Goal: Browse casually: Explore the website without a specific task or goal

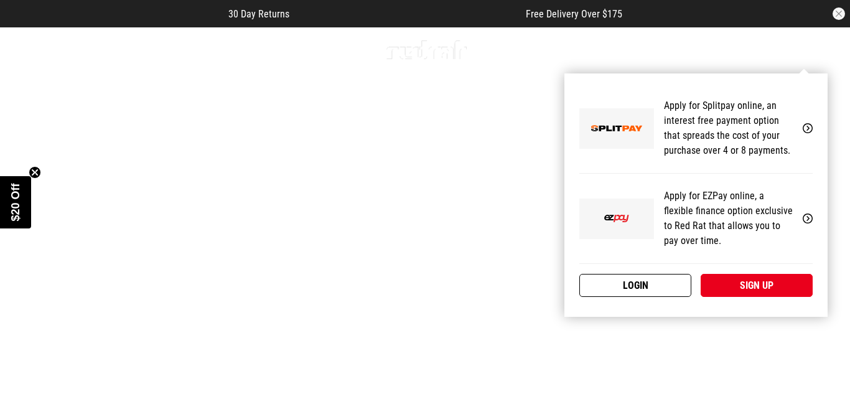
click at [660, 291] on link "Login" at bounding box center [635, 285] width 112 height 23
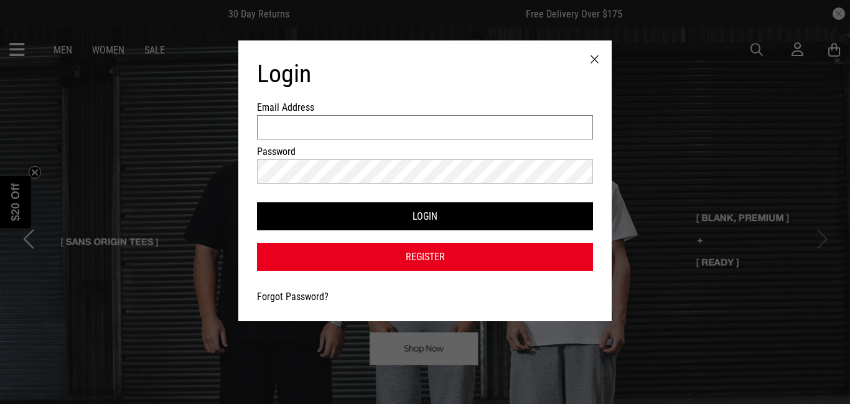
click at [377, 124] on input "Email Address" at bounding box center [425, 127] width 336 height 24
type input "**********"
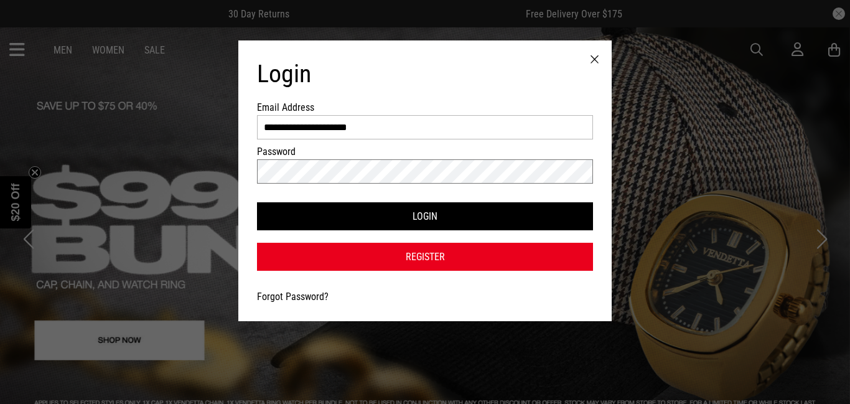
click at [257, 202] on button "Login" at bounding box center [425, 216] width 336 height 28
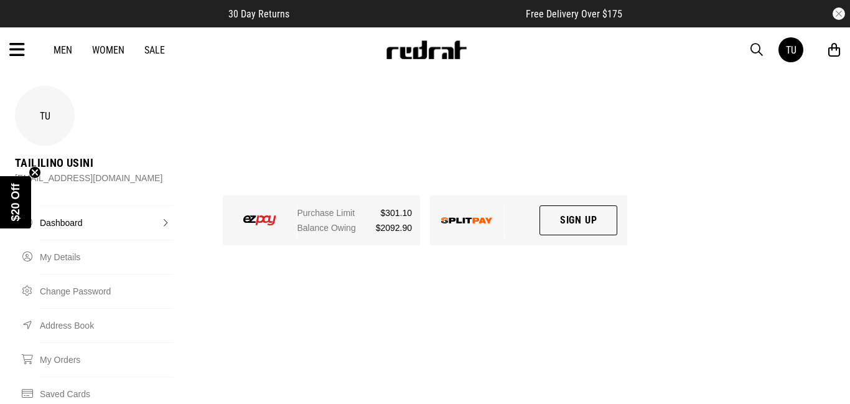
click at [13, 50] on icon at bounding box center [17, 50] width 16 height 21
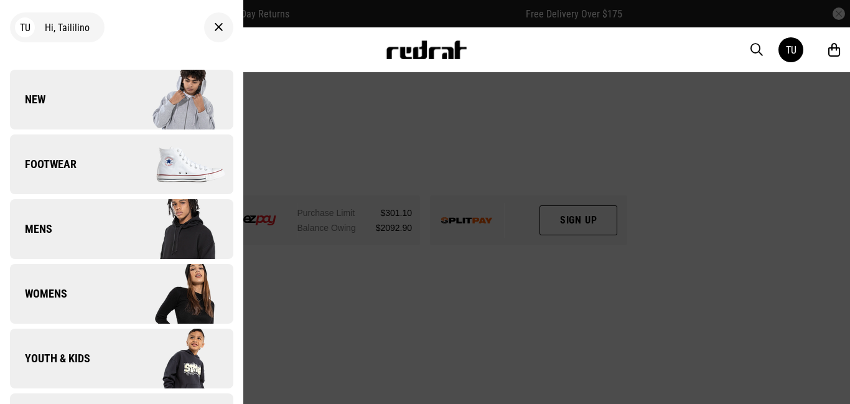
click at [50, 221] on span "Mens" at bounding box center [31, 228] width 42 height 15
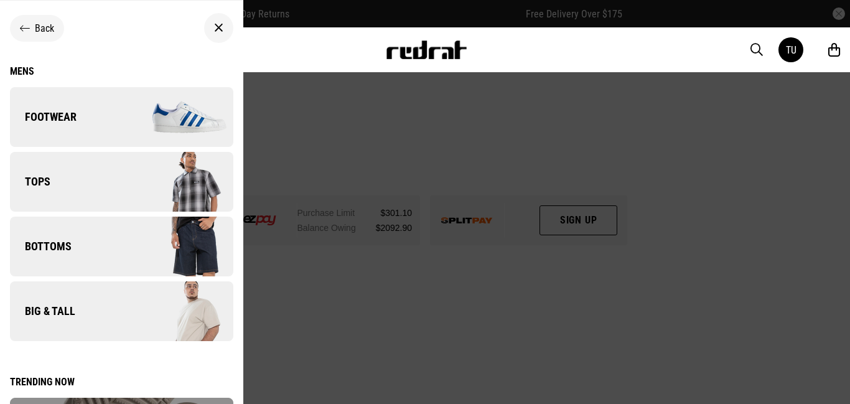
click at [32, 182] on span "Tops" at bounding box center [30, 181] width 40 height 15
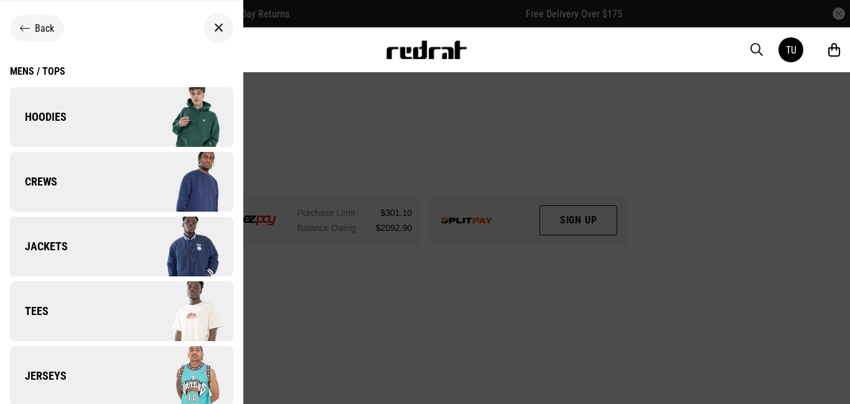
click at [40, 250] on span "Jackets" at bounding box center [39, 246] width 58 height 15
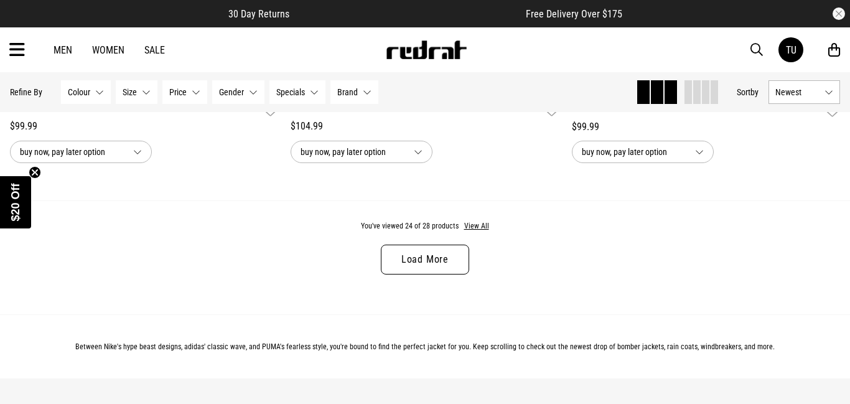
scroll to position [3785, 0]
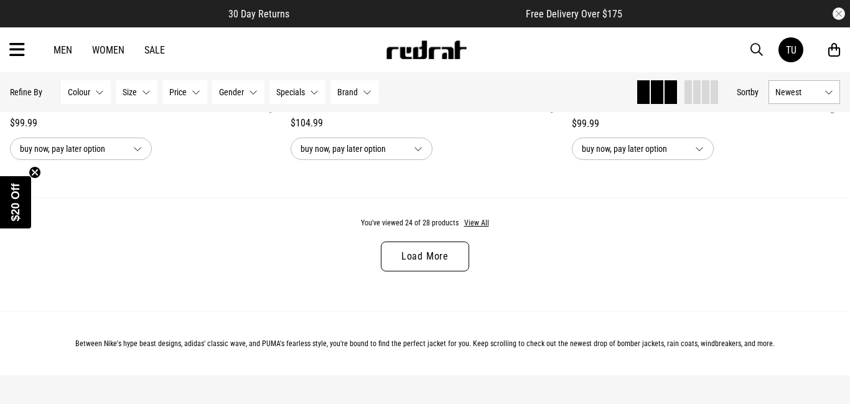
click at [435, 258] on link "Load More" at bounding box center [425, 256] width 88 height 30
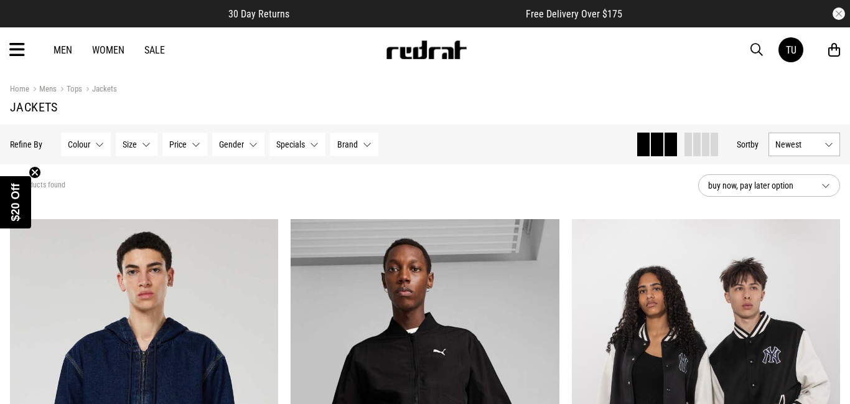
click at [14, 53] on icon at bounding box center [17, 50] width 16 height 21
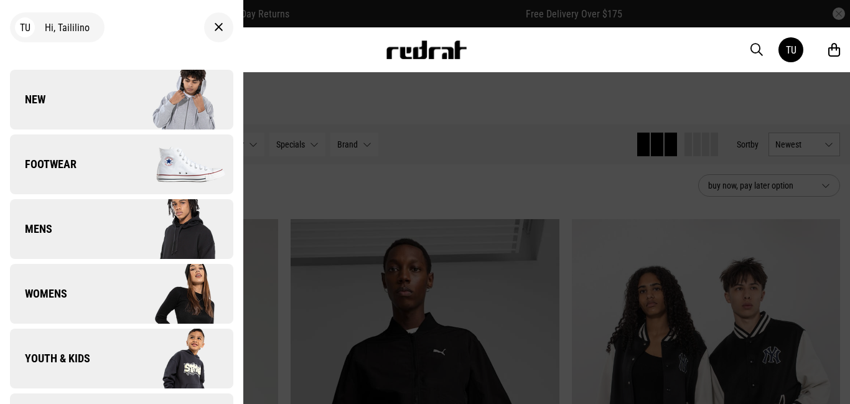
click at [38, 100] on span "New" at bounding box center [27, 99] width 35 height 15
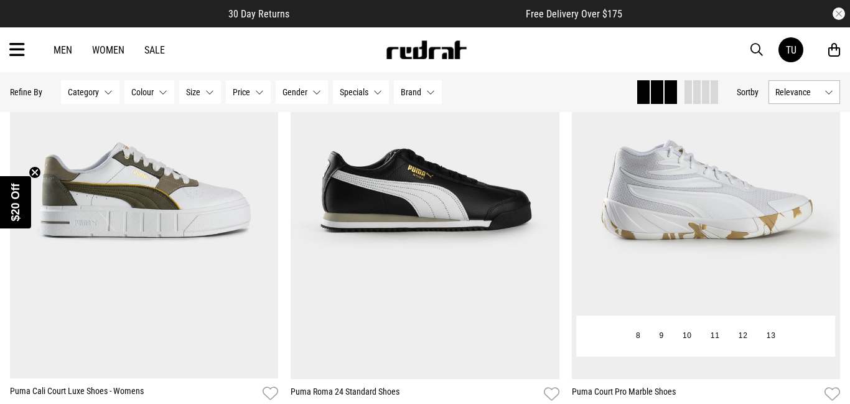
scroll to position [1625, 0]
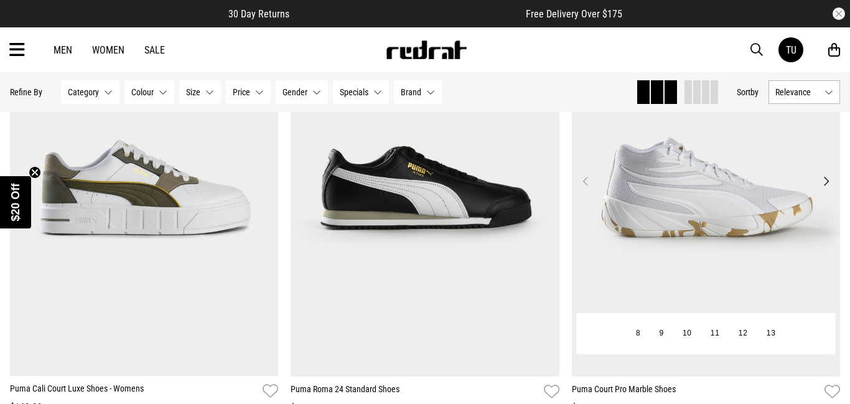
click at [824, 180] on button "Next" at bounding box center [826, 181] width 16 height 15
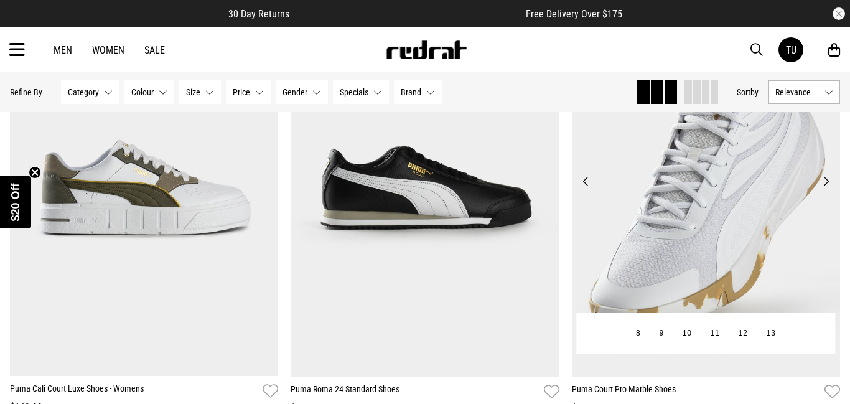
click at [824, 180] on button "Next" at bounding box center [826, 181] width 16 height 15
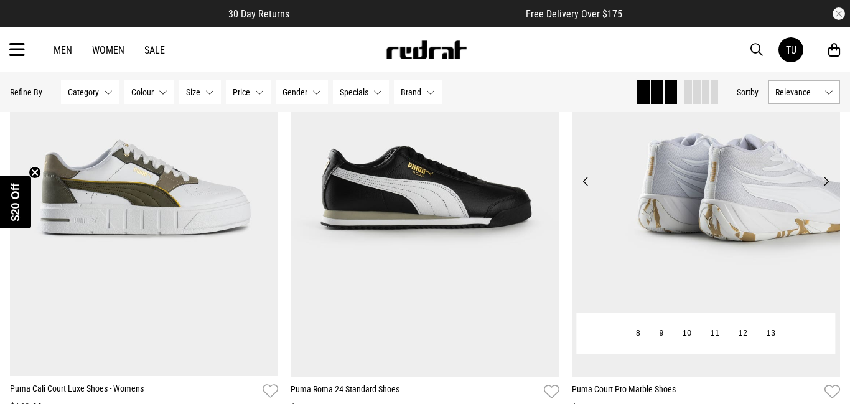
click at [824, 180] on button "Next" at bounding box center [826, 181] width 16 height 15
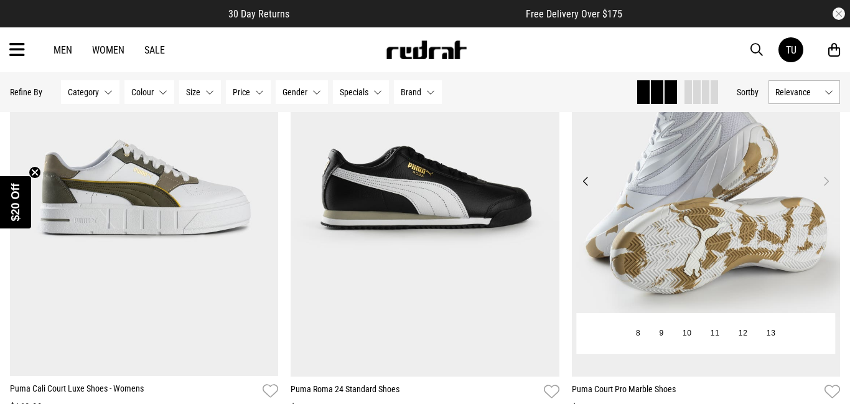
click at [824, 180] on button "Next" at bounding box center [826, 181] width 16 height 15
click at [583, 175] on button "Previous" at bounding box center [586, 181] width 16 height 15
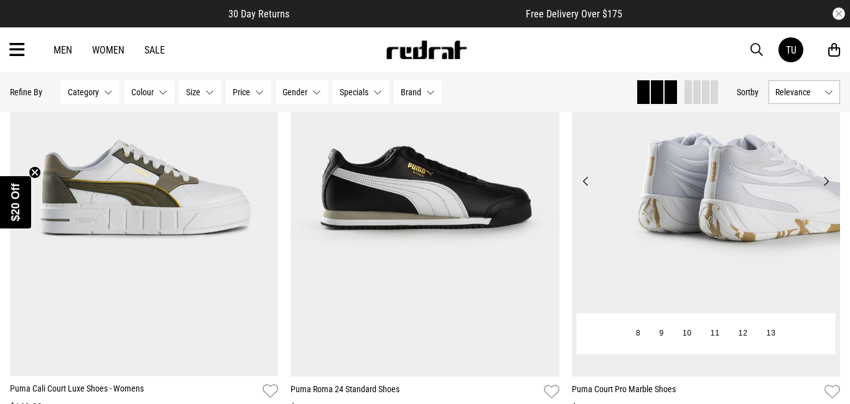
click at [583, 175] on button "Previous" at bounding box center [586, 181] width 16 height 15
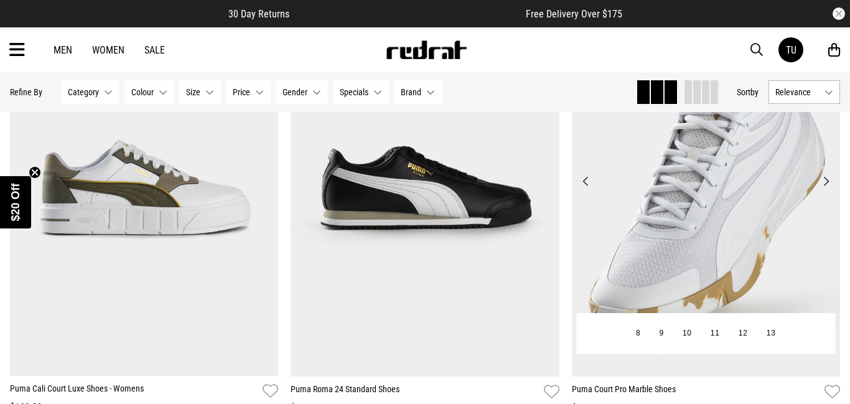
click at [583, 175] on button "Previous" at bounding box center [586, 181] width 16 height 15
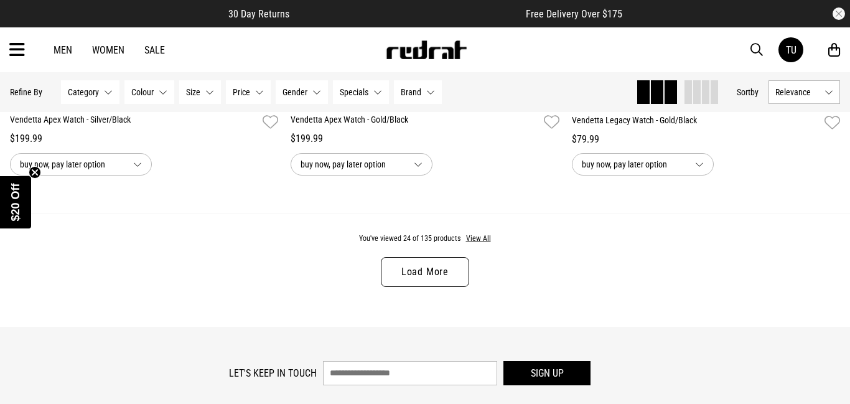
scroll to position [3770, 0]
click at [445, 268] on link "Load More" at bounding box center [425, 271] width 88 height 30
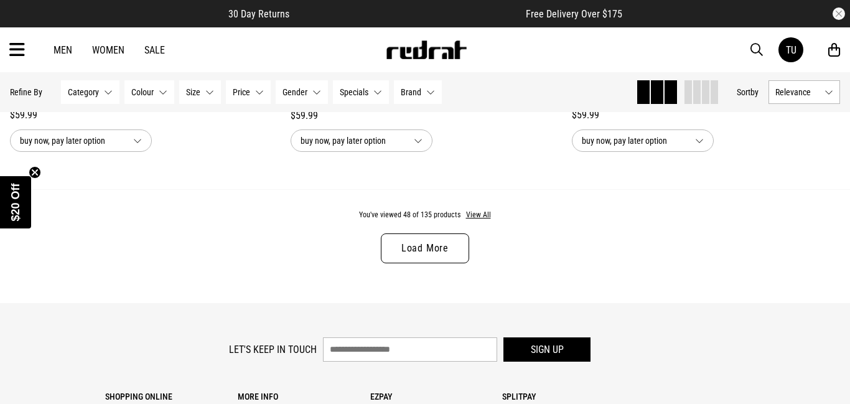
scroll to position [7556, 0]
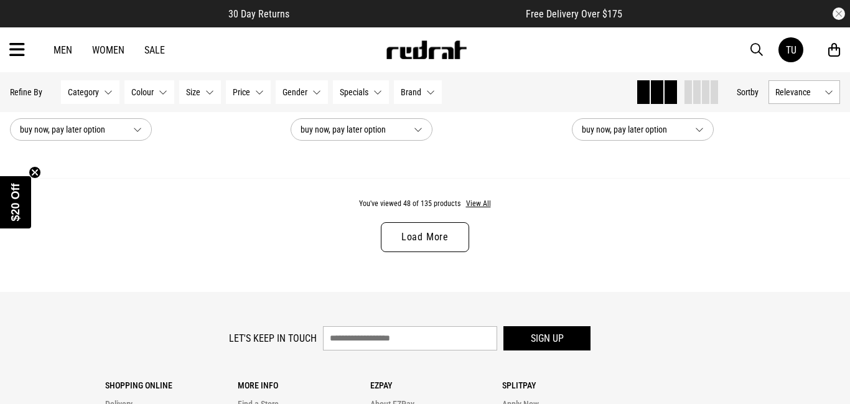
click at [429, 231] on link "Load More" at bounding box center [425, 237] width 88 height 30
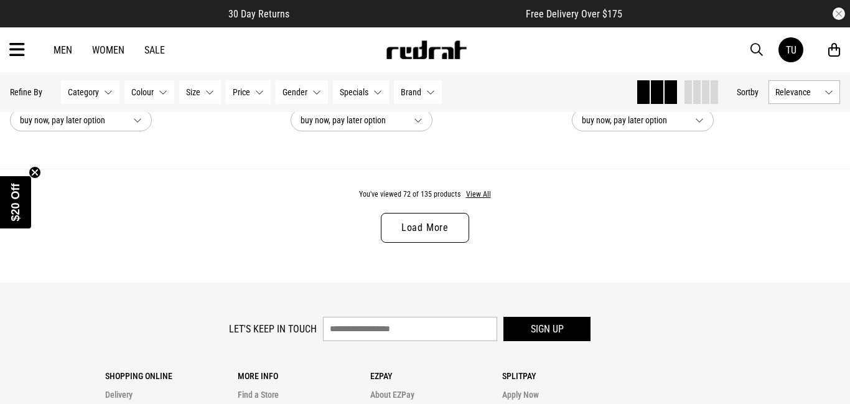
scroll to position [11317, 0]
click at [413, 223] on link "Load More" at bounding box center [425, 227] width 88 height 30
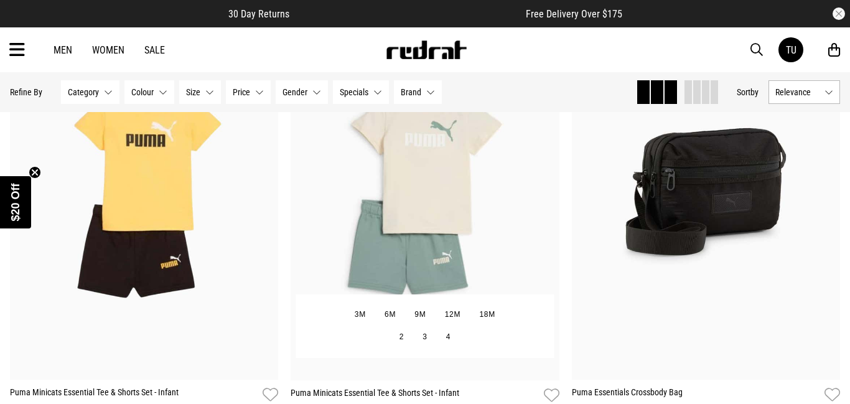
scroll to position [11937, 0]
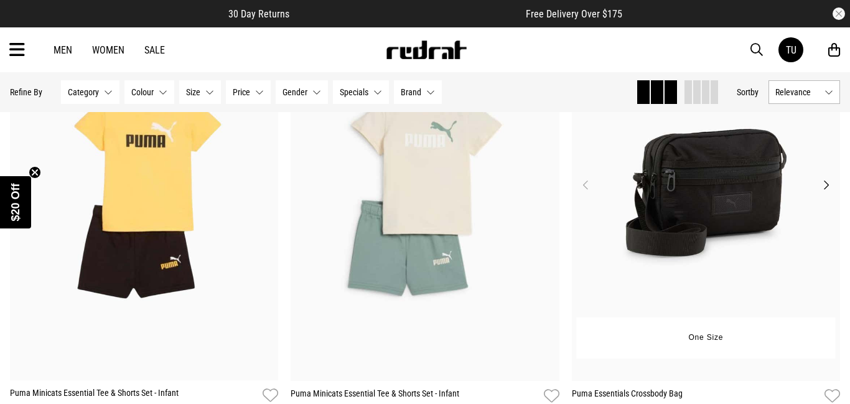
click at [827, 183] on button "Next" at bounding box center [826, 184] width 16 height 15
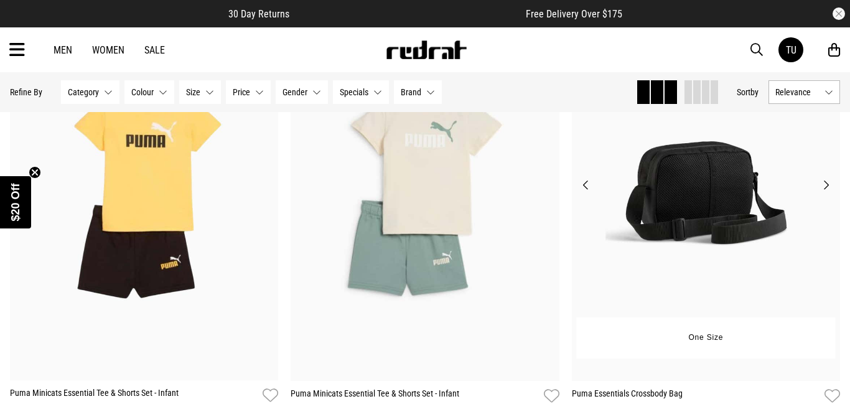
click at [827, 183] on button "Next" at bounding box center [826, 184] width 16 height 15
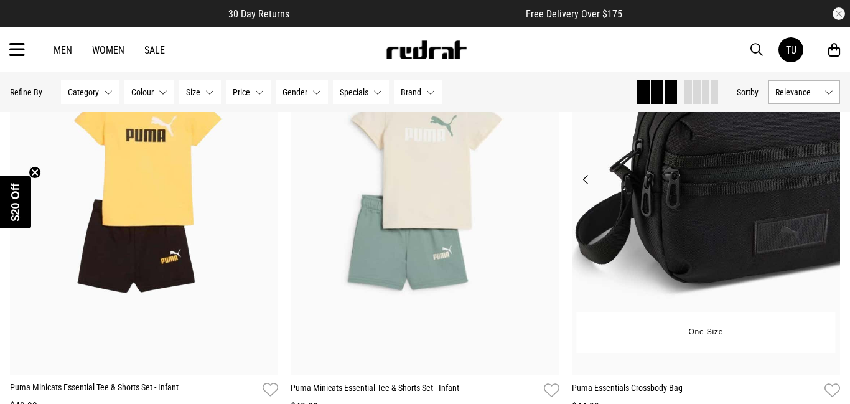
scroll to position [11942, 0]
click at [817, 193] on img at bounding box center [706, 187] width 269 height 376
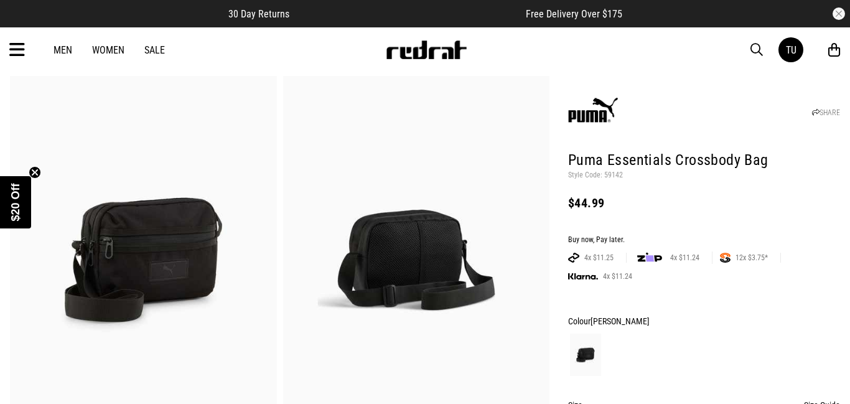
scroll to position [35, 0]
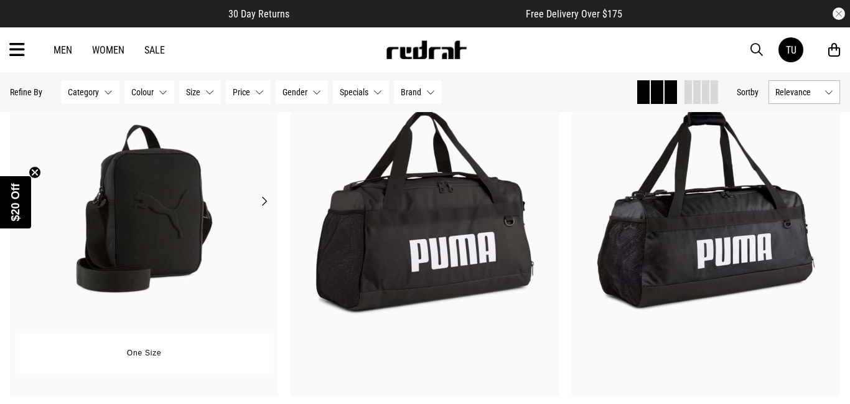
click at [263, 200] on button "Next" at bounding box center [264, 200] width 16 height 15
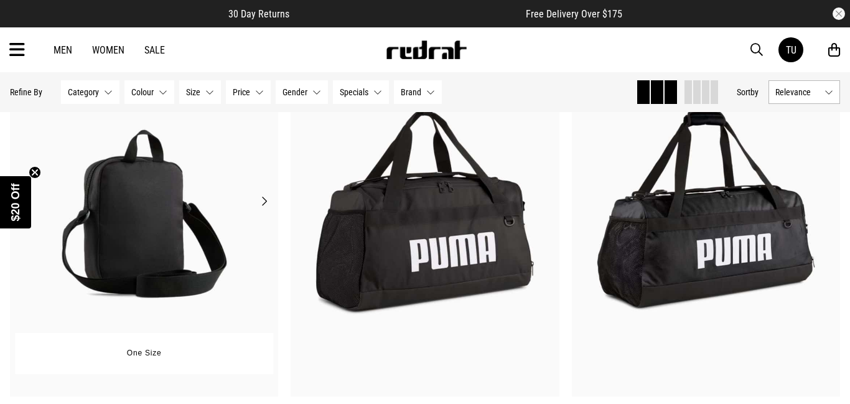
click at [263, 200] on button "Next" at bounding box center [264, 200] width 16 height 15
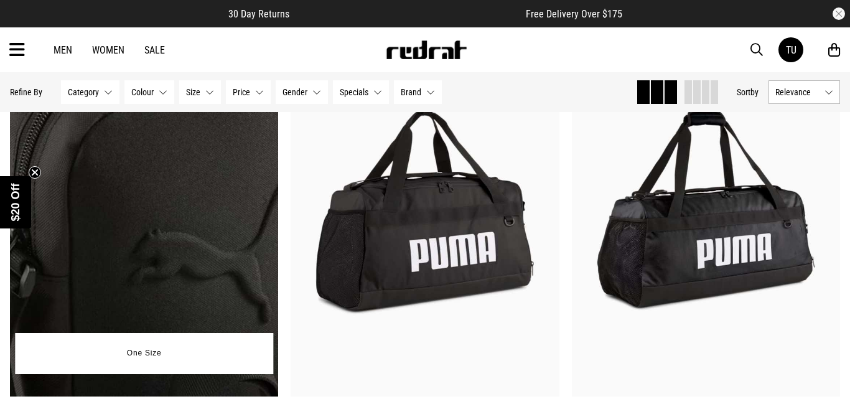
click at [263, 200] on button "Next" at bounding box center [264, 200] width 16 height 15
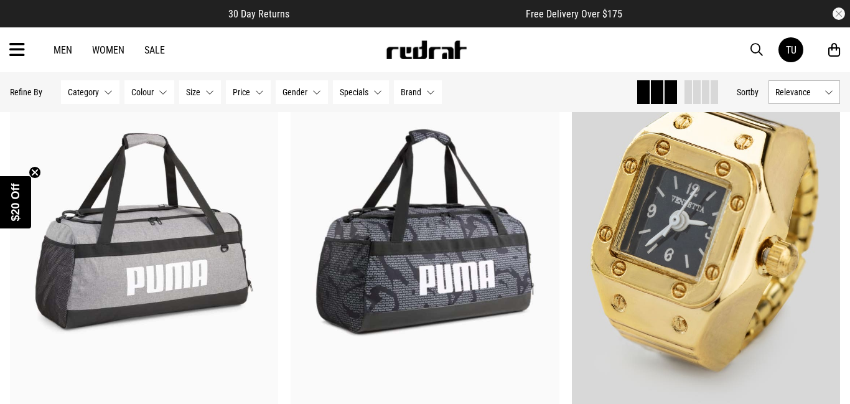
scroll to position [1652, 0]
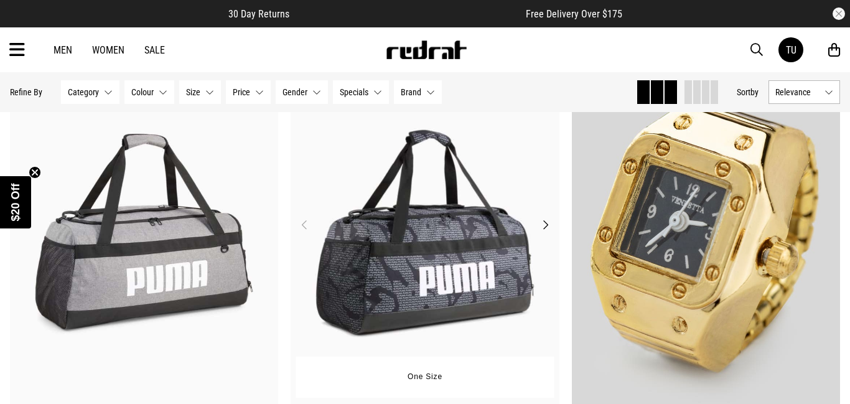
click at [542, 223] on button "Next" at bounding box center [545, 224] width 16 height 15
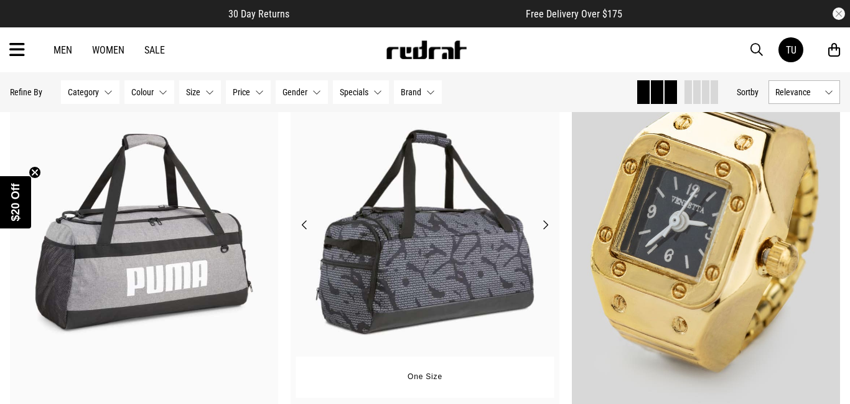
click at [542, 223] on button "Next" at bounding box center [545, 224] width 16 height 15
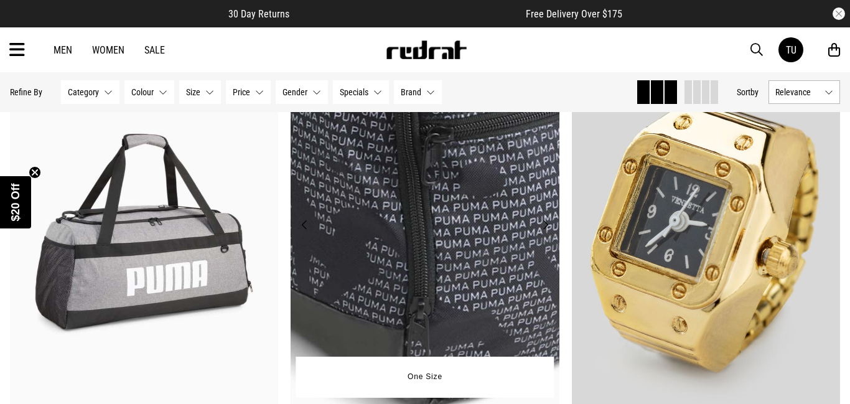
click at [542, 223] on button "Next" at bounding box center [545, 224] width 16 height 15
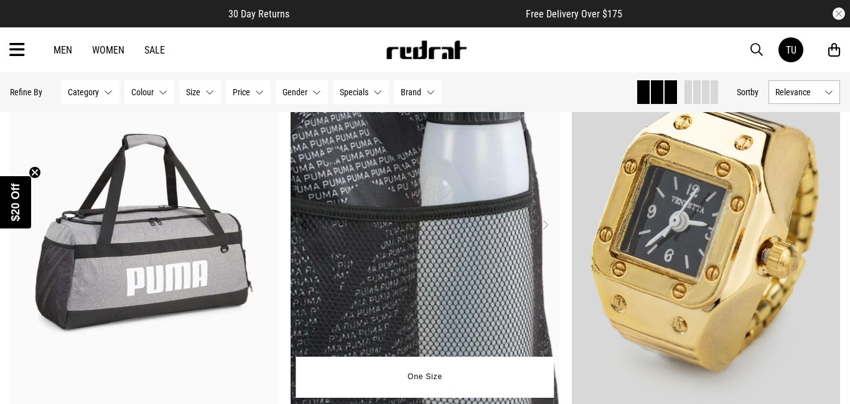
click at [542, 223] on button "Next" at bounding box center [545, 224] width 16 height 15
click at [304, 235] on img at bounding box center [424, 232] width 269 height 376
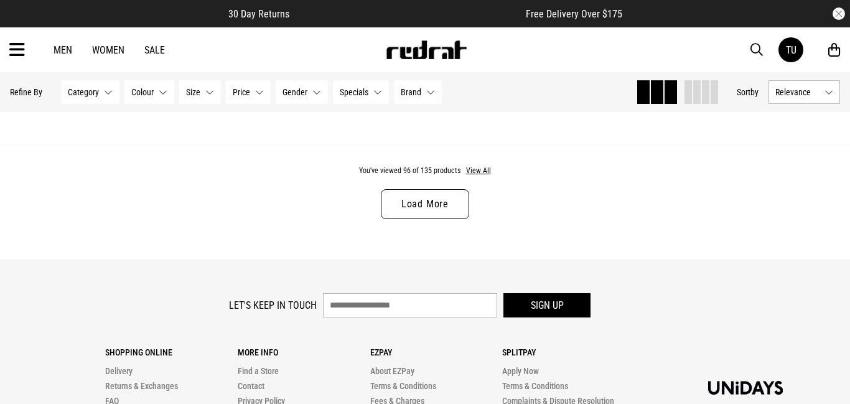
scroll to position [3908, 0]
click at [424, 205] on link "Load More" at bounding box center [425, 203] width 88 height 30
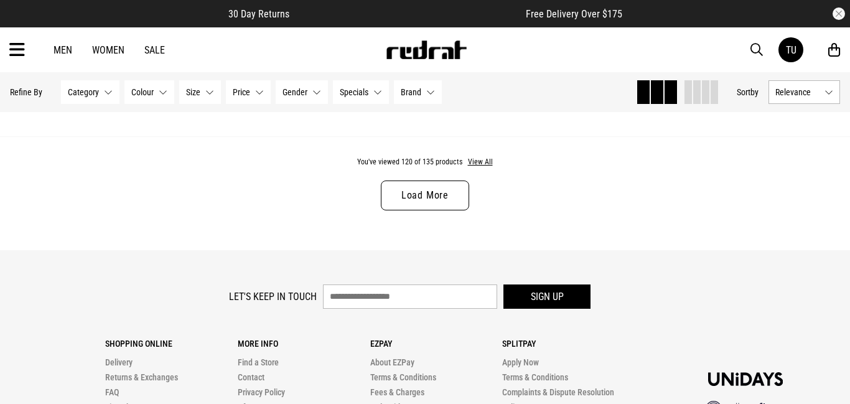
scroll to position [7668, 0]
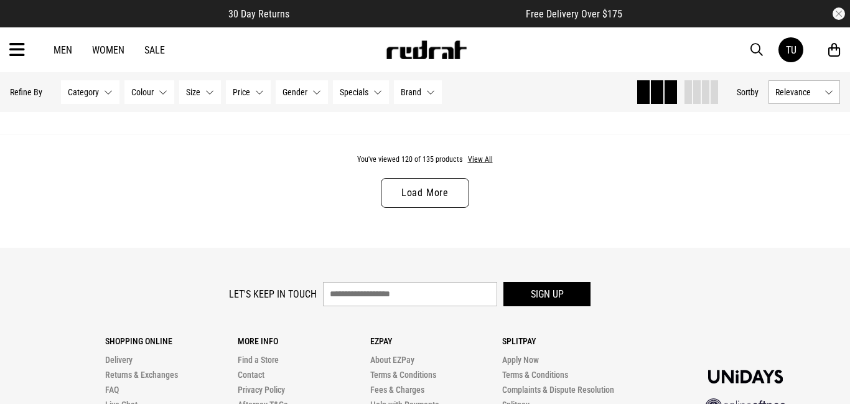
click at [424, 191] on link "Load More" at bounding box center [425, 193] width 88 height 30
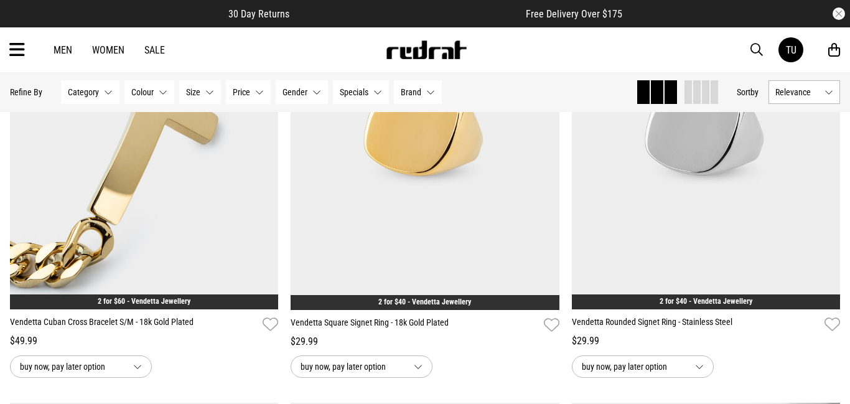
scroll to position [4357, 0]
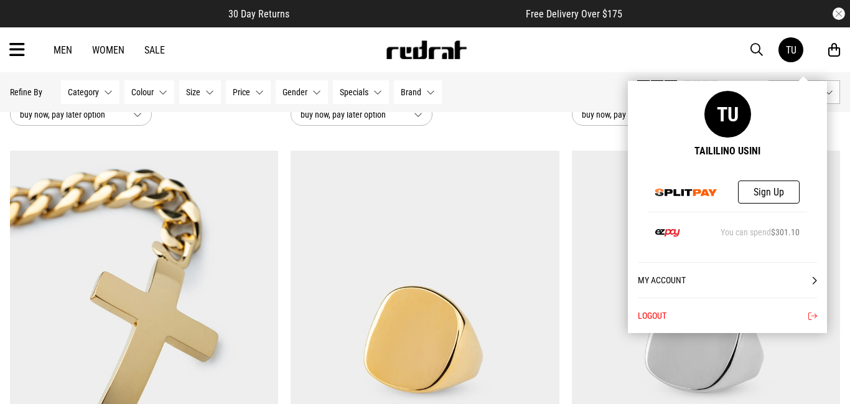
click at [653, 314] on button "Logout" at bounding box center [727, 314] width 179 height 35
